Goal: Information Seeking & Learning: Learn about a topic

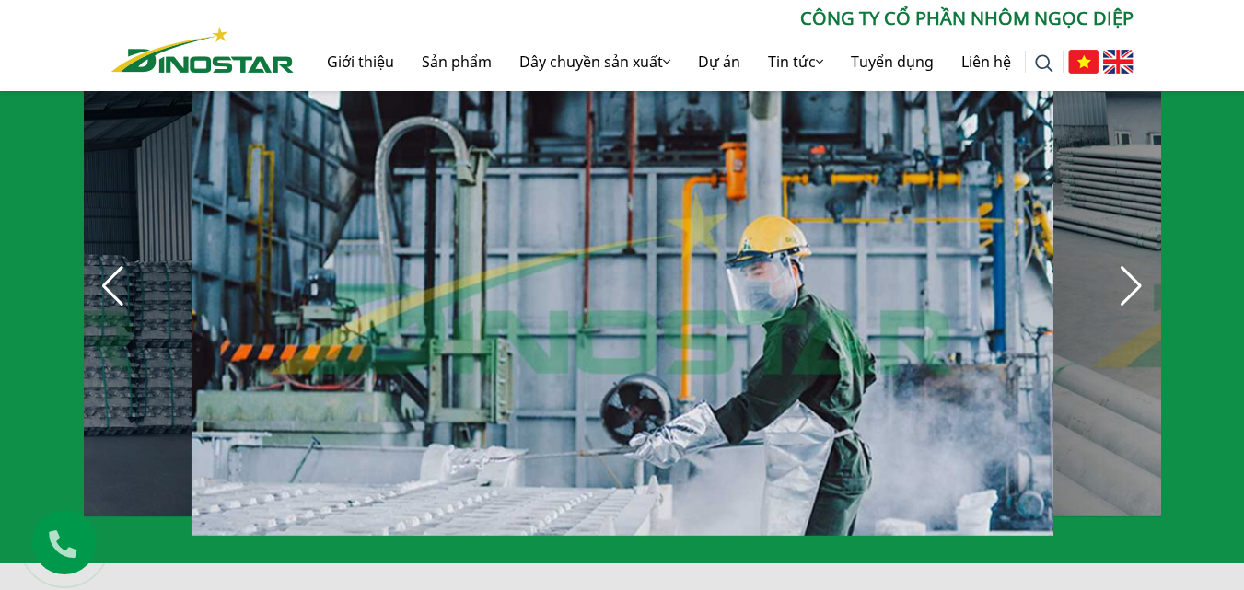
scroll to position [1381, 0]
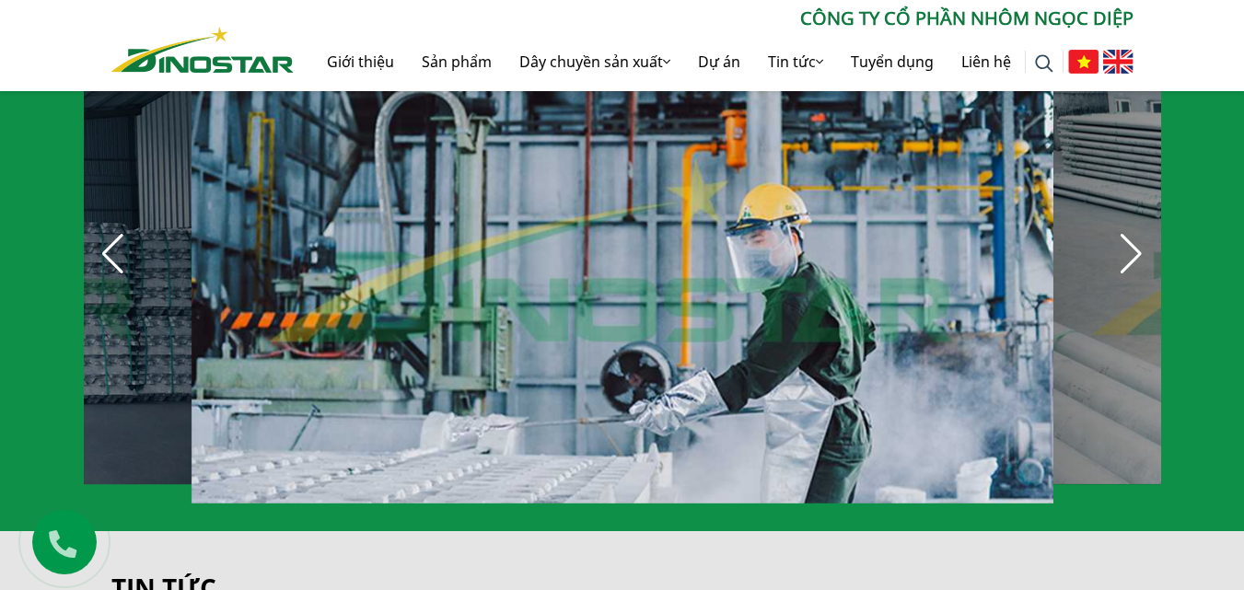
click at [1120, 242] on div "Next slide" at bounding box center [1131, 254] width 41 height 41
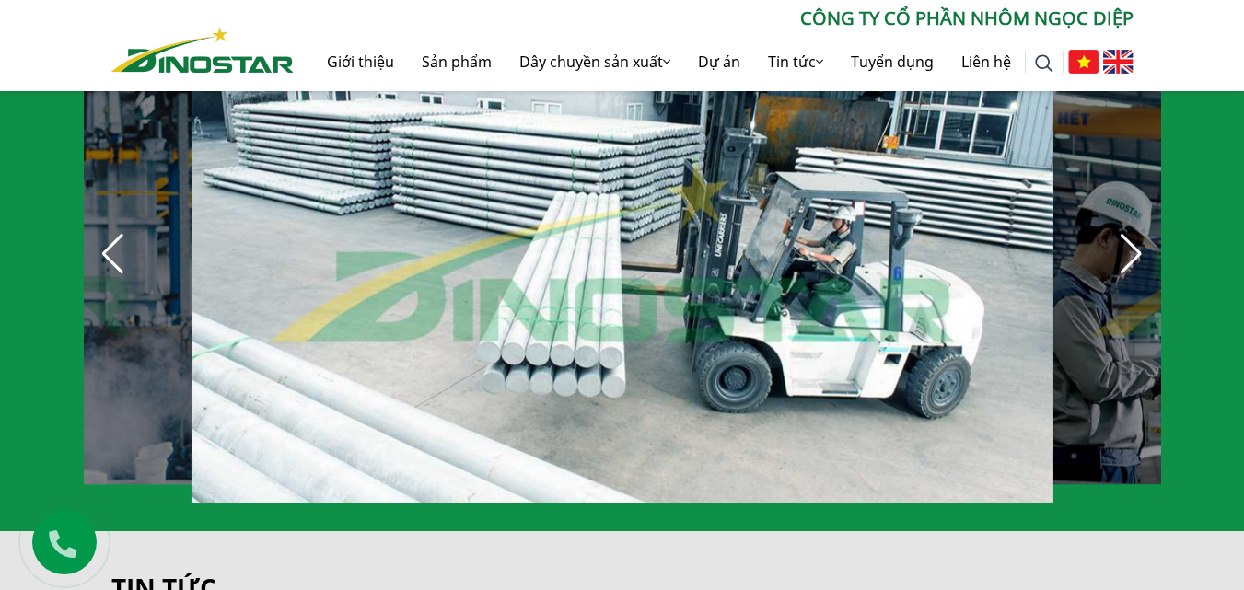
click at [1111, 245] on div "Next slide" at bounding box center [1131, 254] width 41 height 41
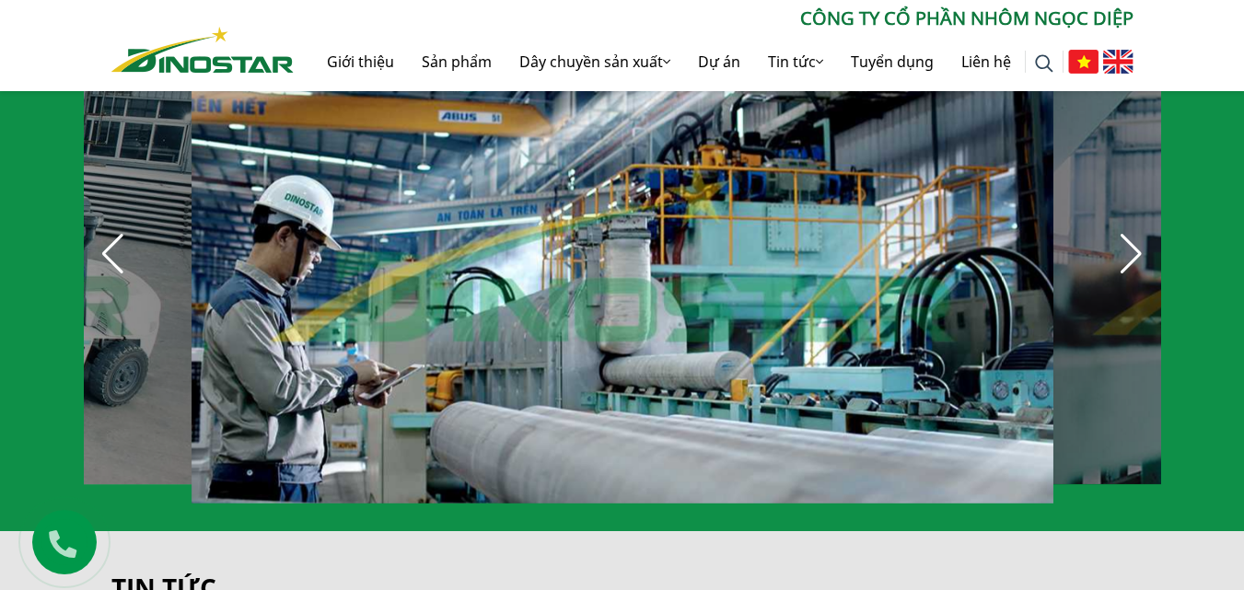
click at [1131, 256] on div "Next slide" at bounding box center [1131, 254] width 41 height 41
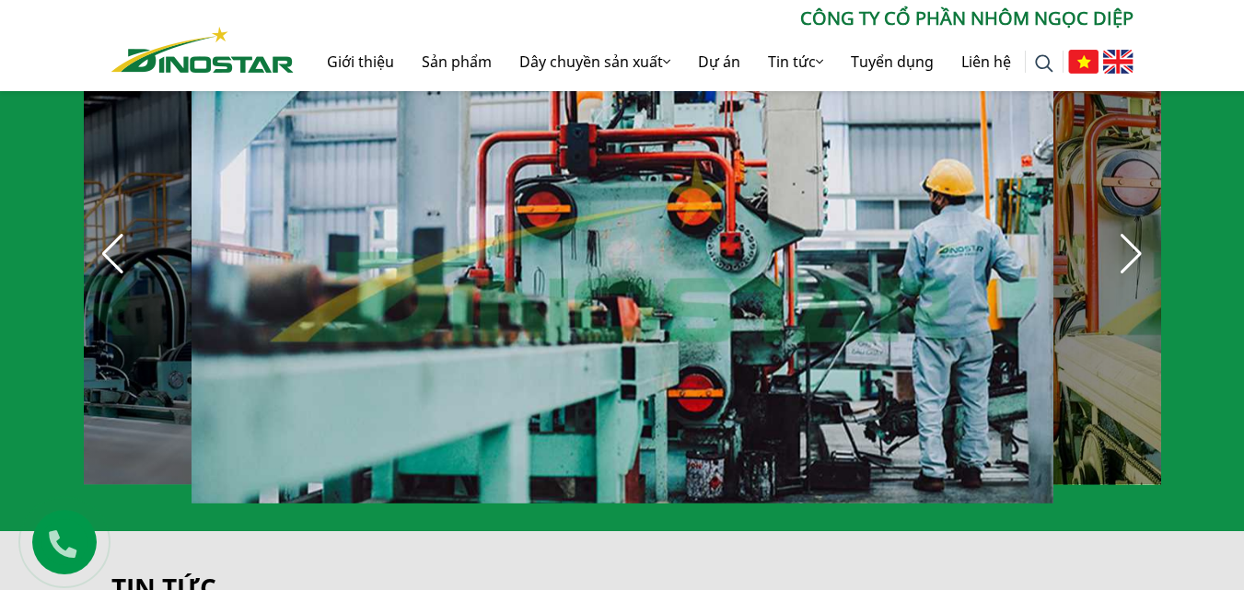
click at [1124, 257] on div "Next slide" at bounding box center [1131, 254] width 41 height 41
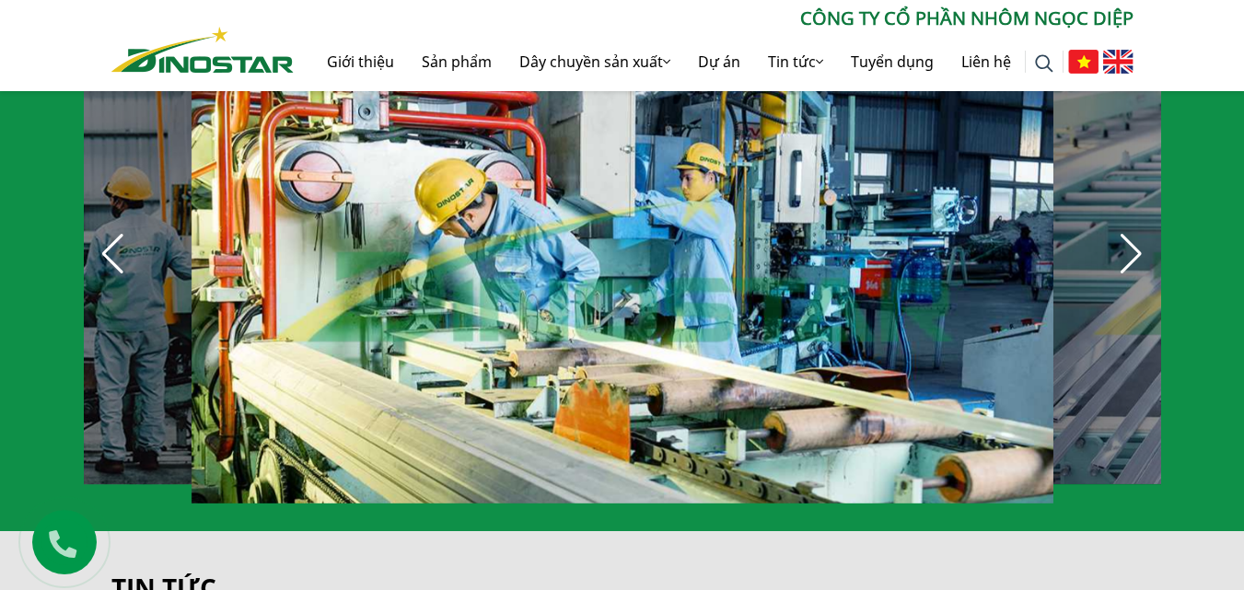
click at [1122, 257] on div "Next slide" at bounding box center [1131, 254] width 41 height 41
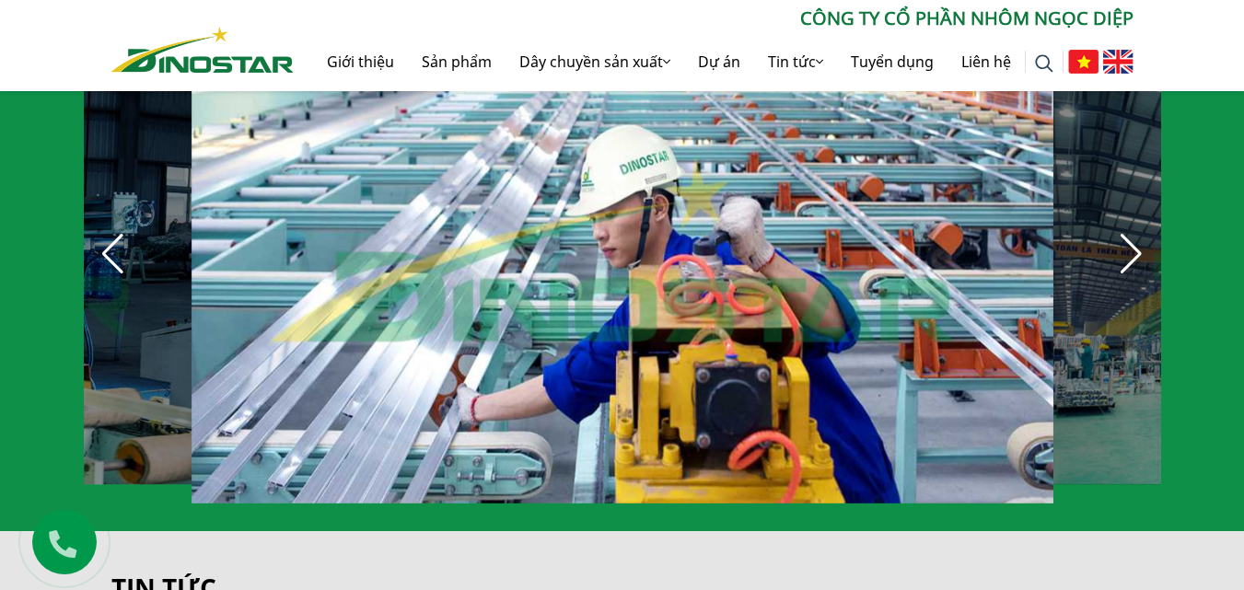
click at [1122, 257] on div "Next slide" at bounding box center [1131, 254] width 41 height 41
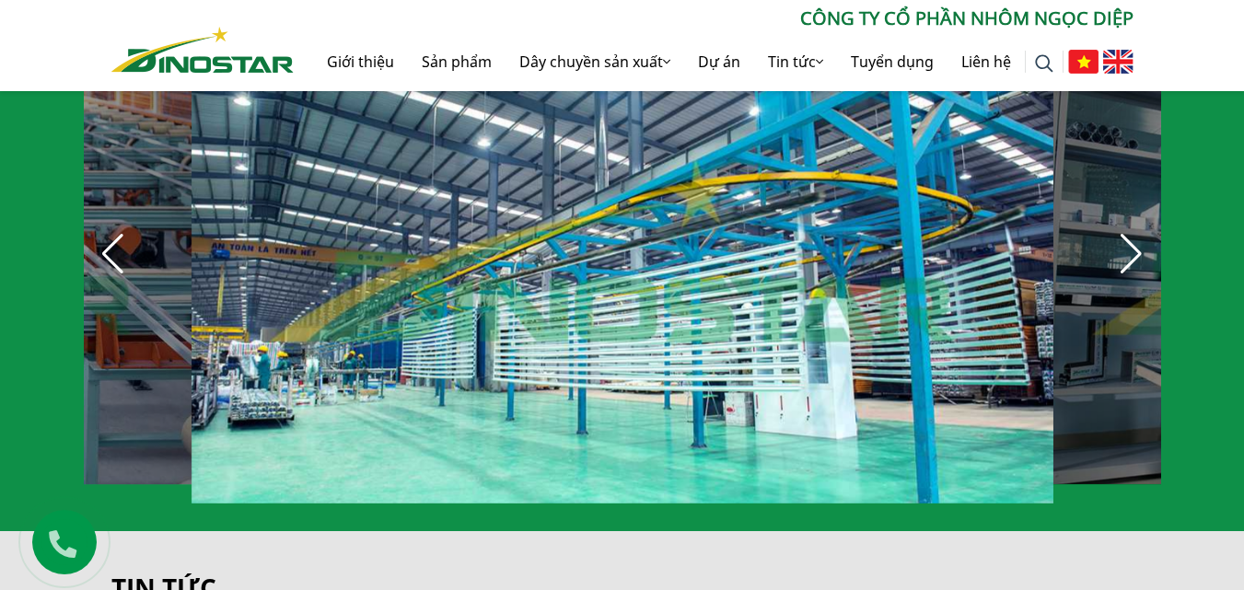
click at [1122, 257] on div "Next slide" at bounding box center [1131, 254] width 41 height 41
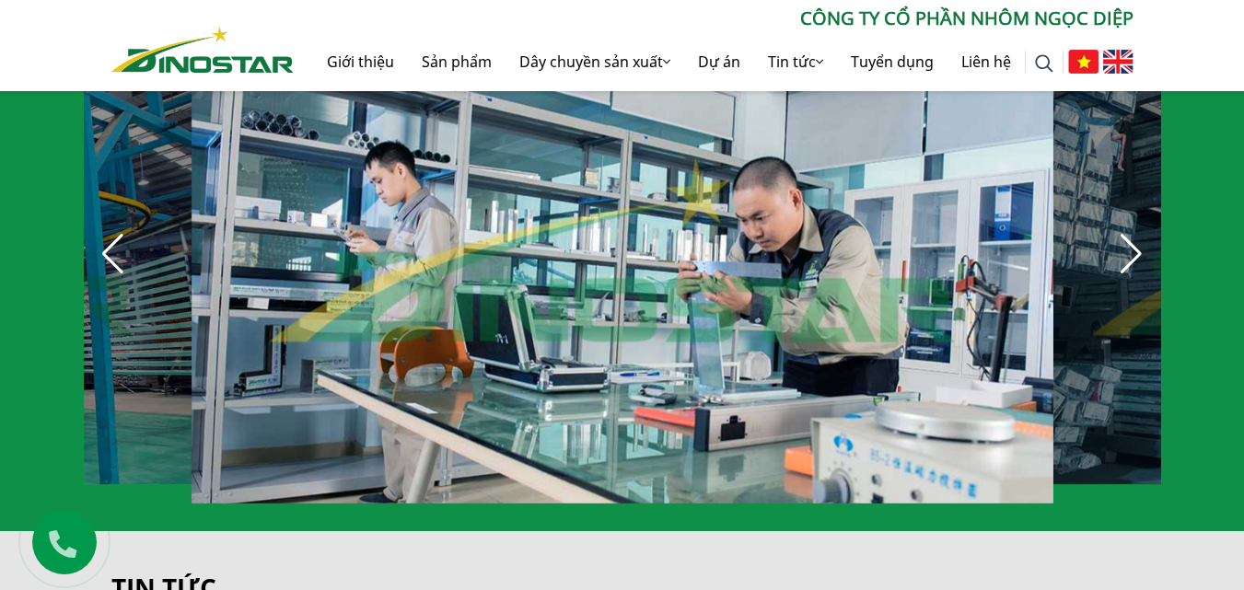
click at [1122, 257] on div "Next slide" at bounding box center [1131, 254] width 41 height 41
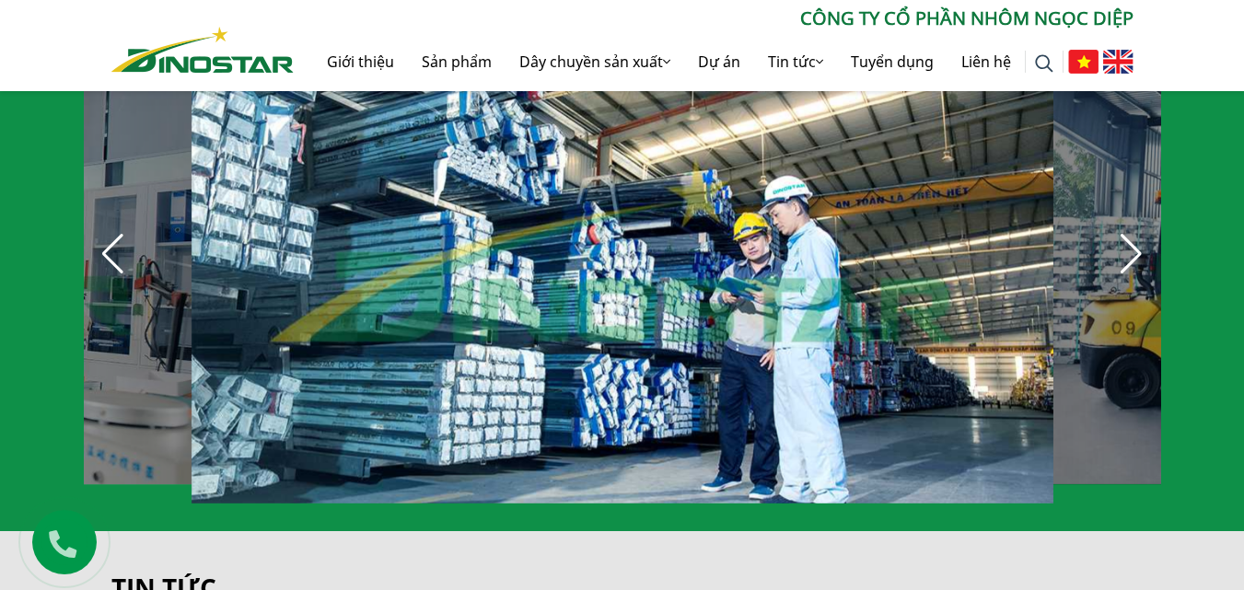
click at [1122, 257] on div "Next slide" at bounding box center [1131, 254] width 41 height 41
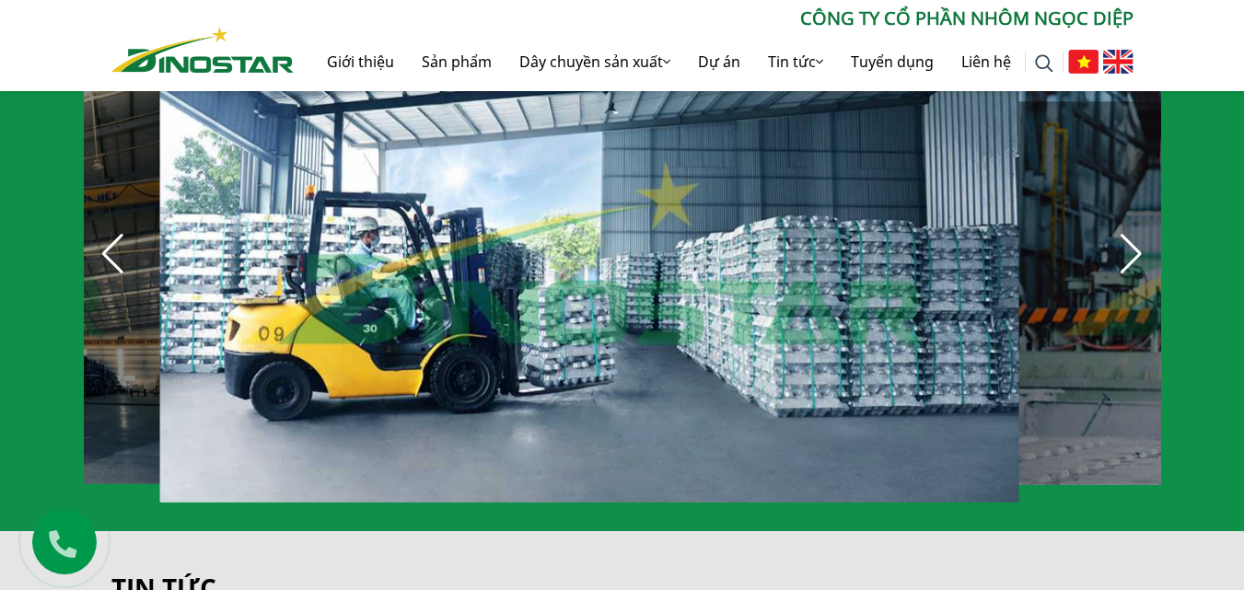
click at [1089, 262] on section at bounding box center [622, 254] width 1077 height 497
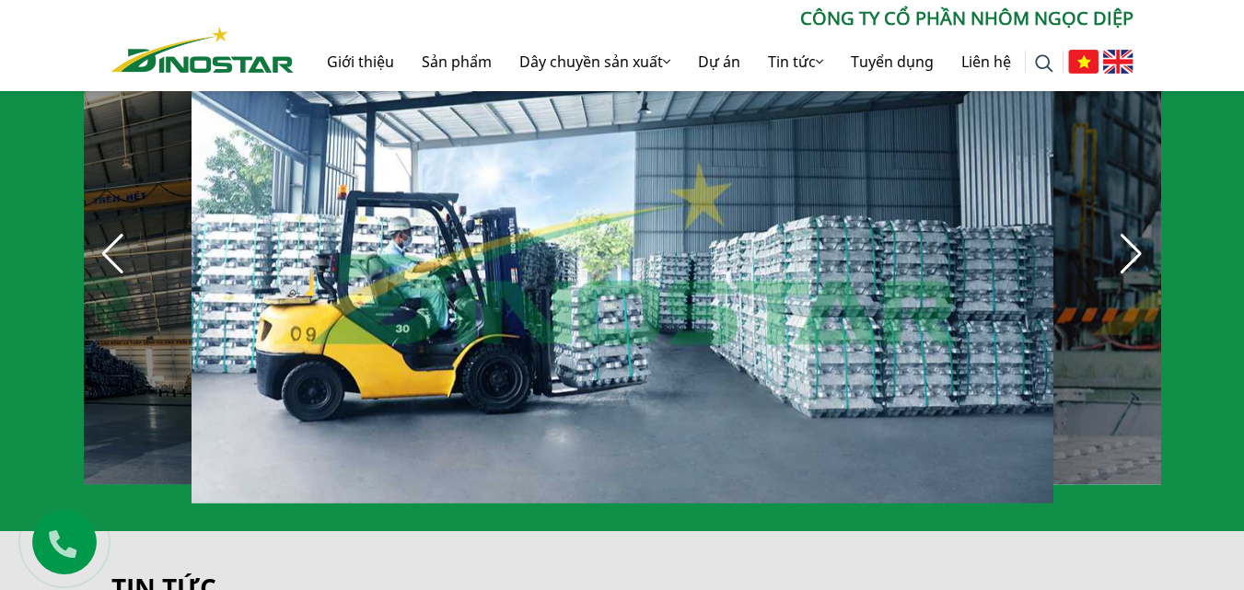
click at [1138, 246] on div "Next slide" at bounding box center [1131, 254] width 41 height 41
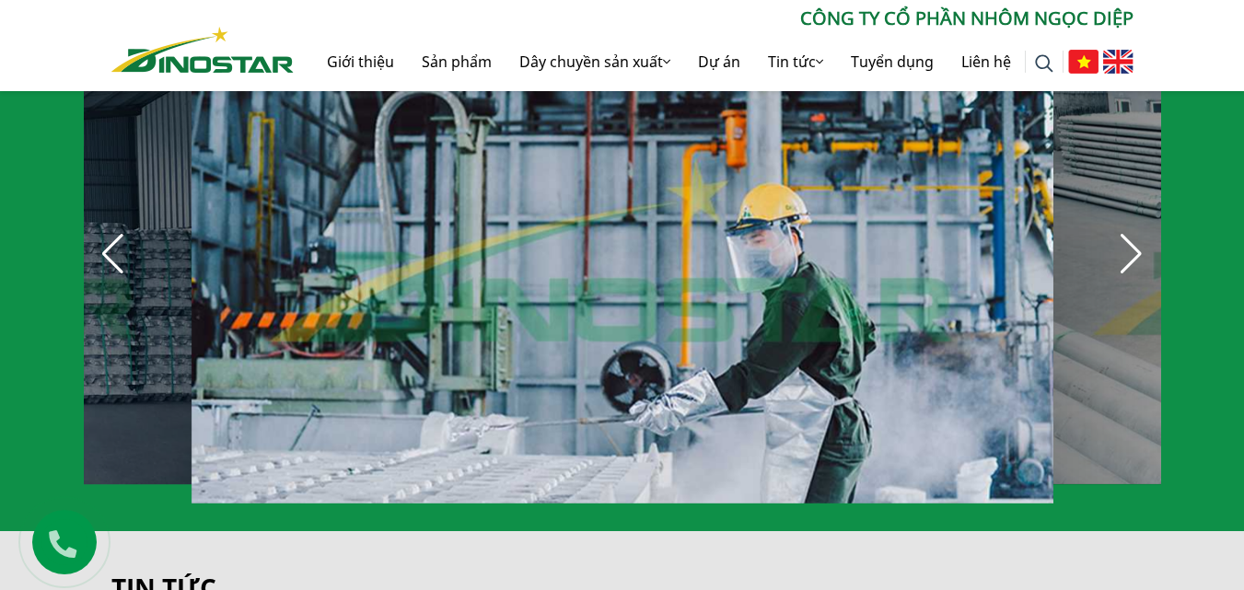
click at [1133, 243] on div "Next slide" at bounding box center [1131, 254] width 41 height 41
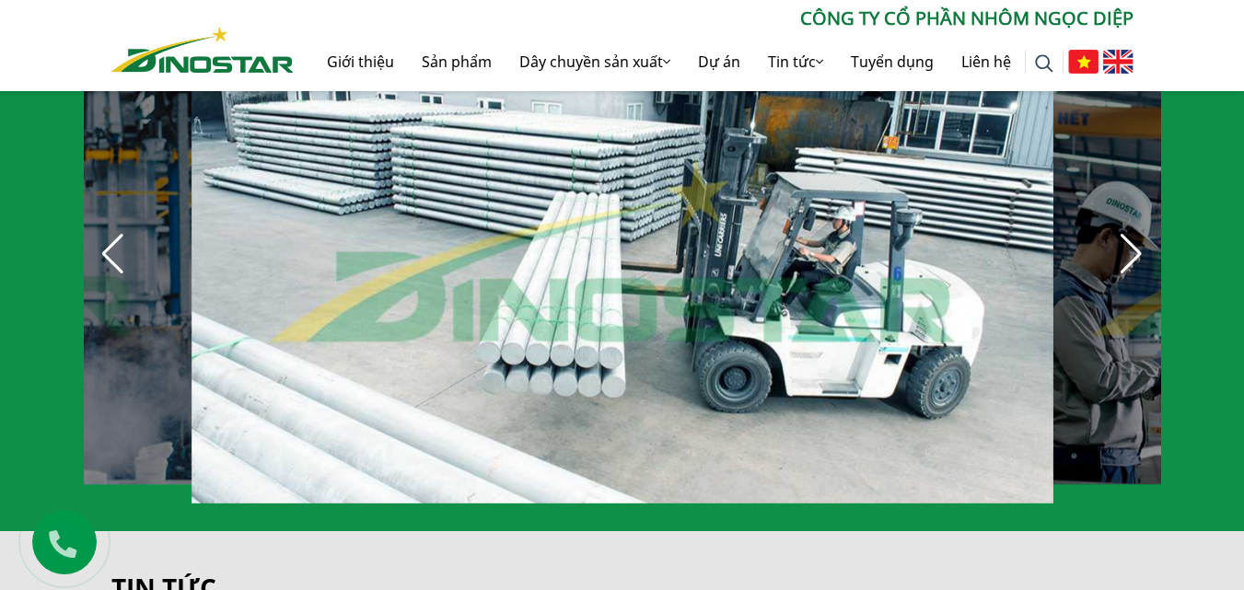
click at [1133, 243] on div "Next slide" at bounding box center [1131, 254] width 41 height 41
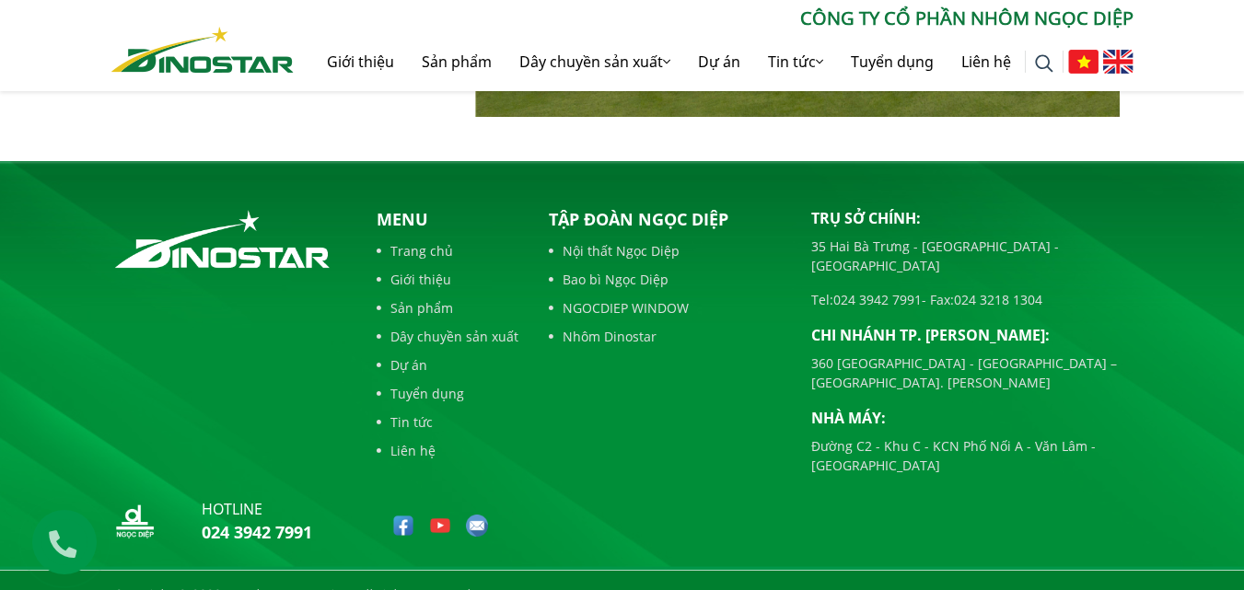
scroll to position [4296, 0]
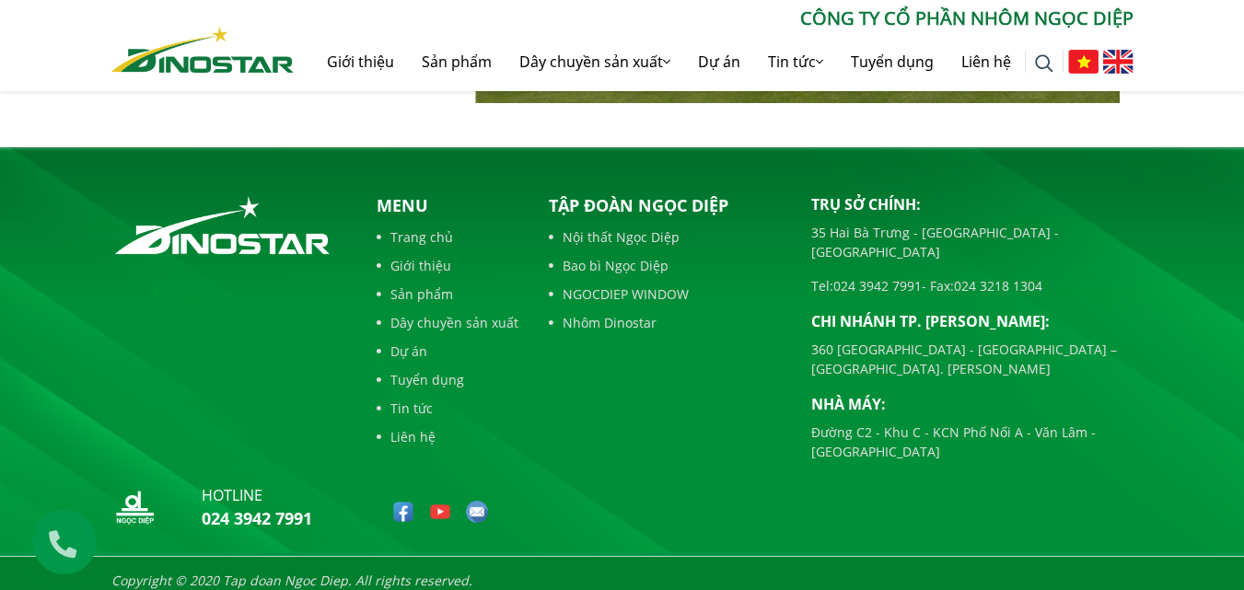
click at [406, 501] on img at bounding box center [403, 512] width 22 height 22
click at [429, 256] on link "Giới thiệu" at bounding box center [448, 265] width 142 height 19
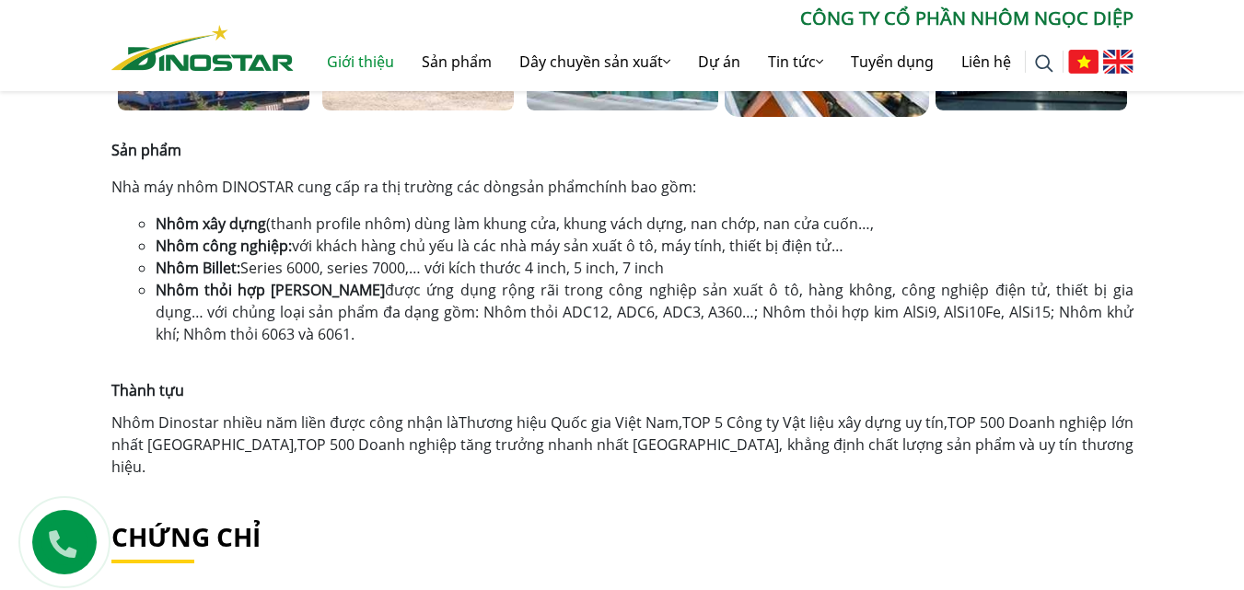
scroll to position [887, 0]
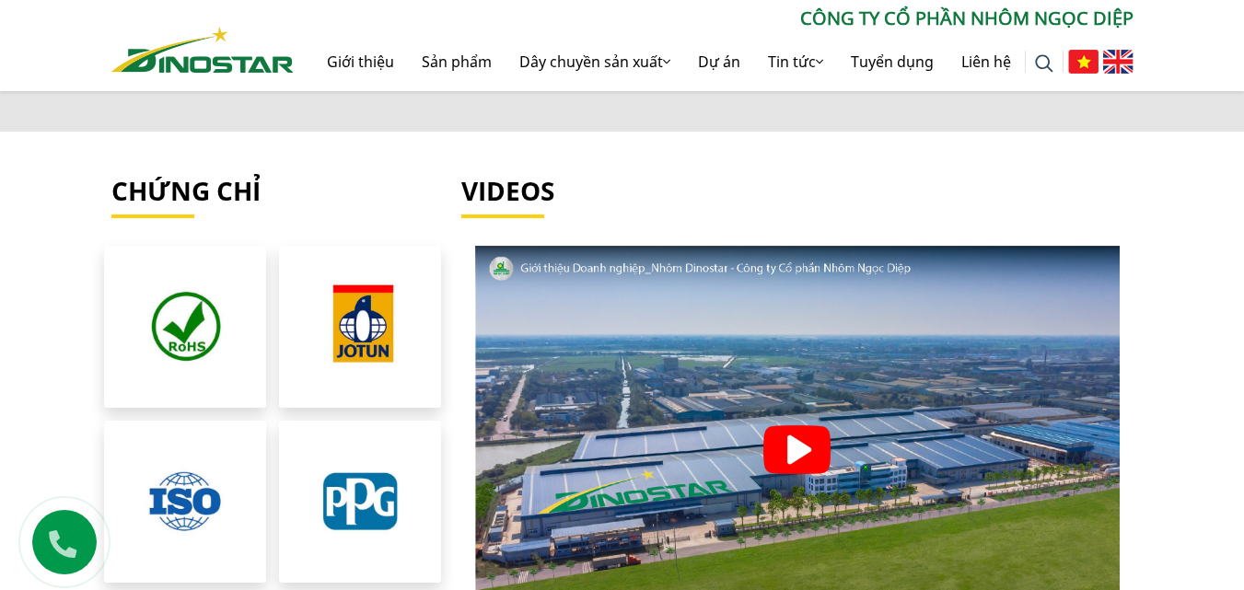
scroll to position [3836, 0]
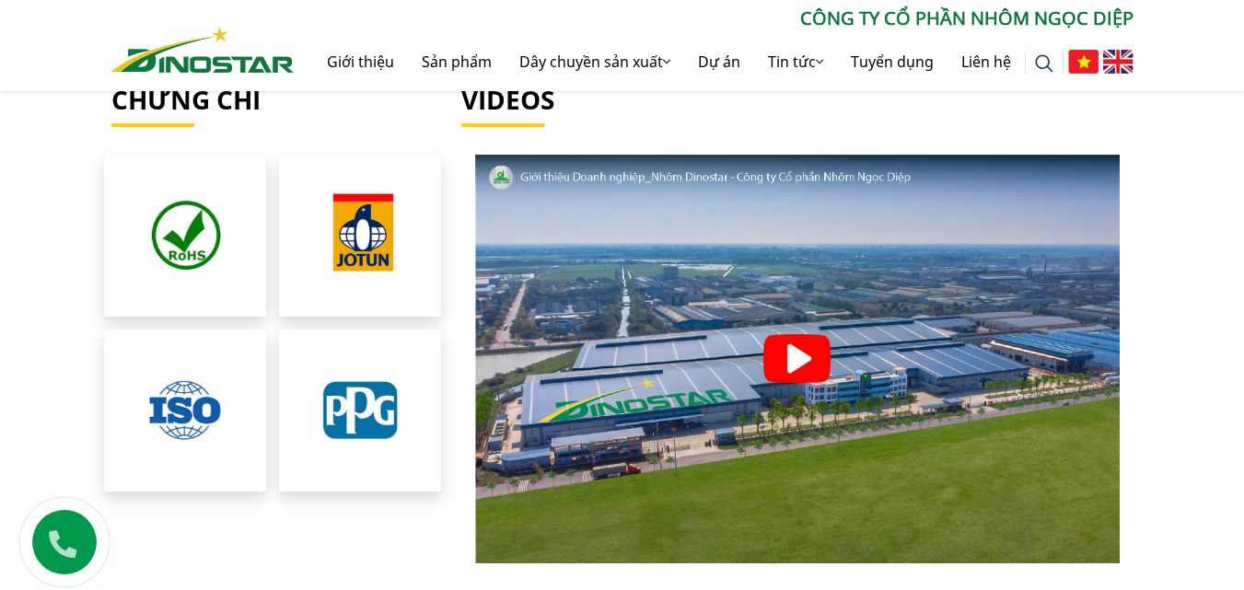
drag, startPoint x: 1165, startPoint y: 190, endPoint x: 1102, endPoint y: 196, distance: 63.8
click at [1149, 190] on section "Chứng chỉ Videos Chứng chỉ" at bounding box center [622, 324] width 1244 height 478
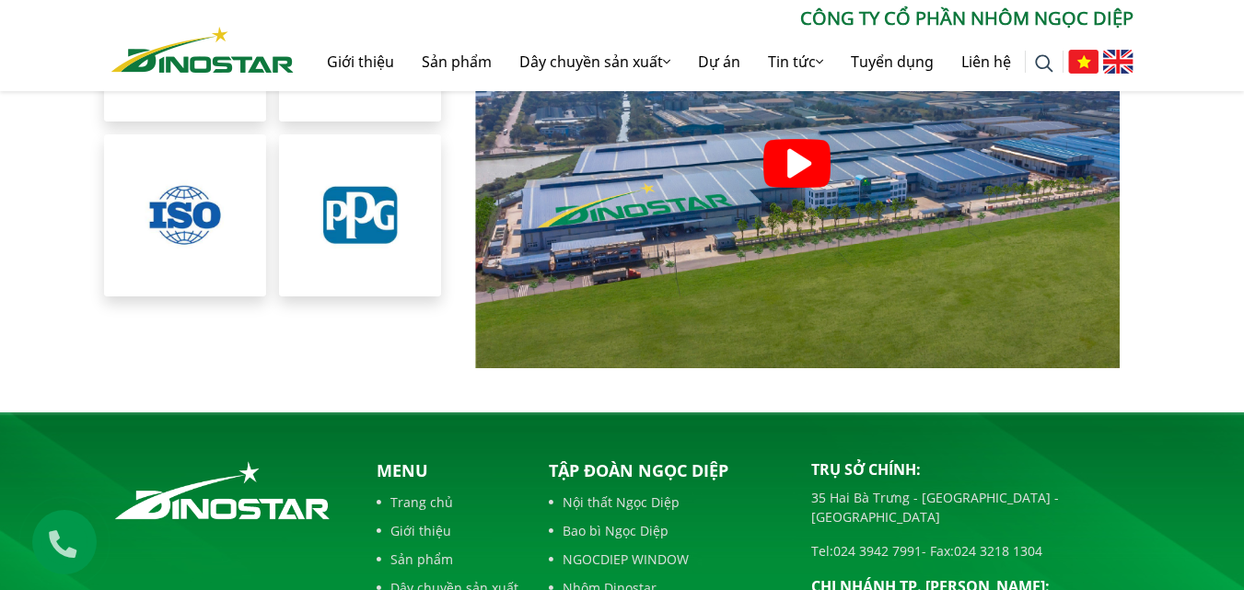
scroll to position [4296, 0]
